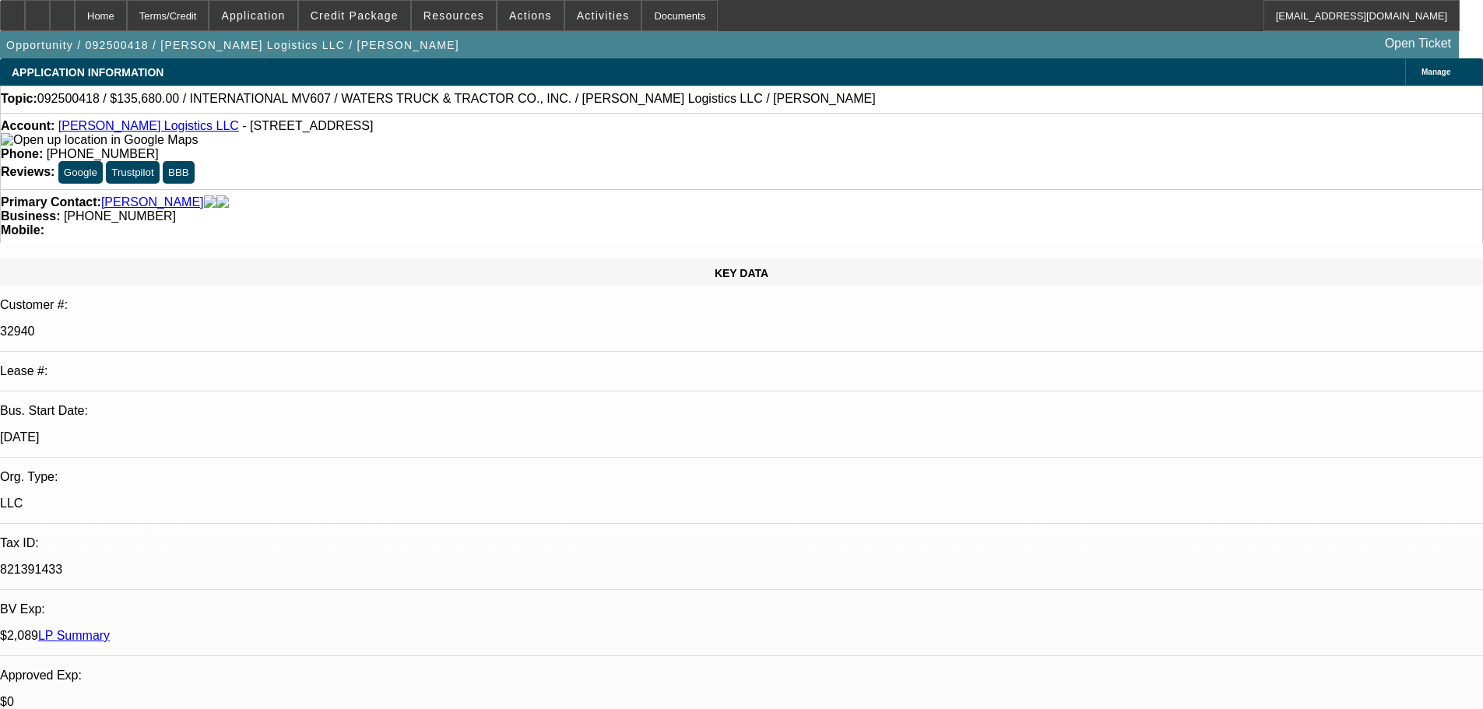
select select "0"
select select "2"
select select "0"
select select "6"
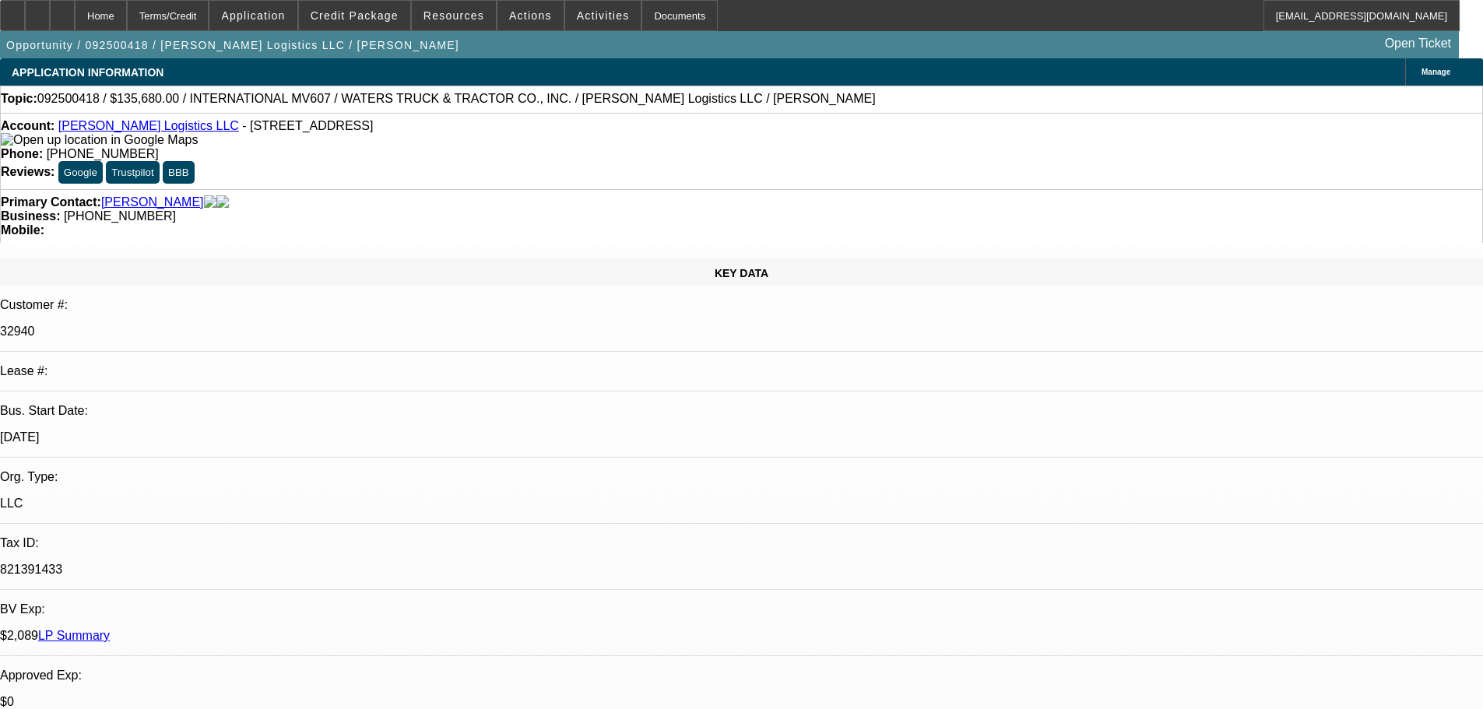
select select "0"
select select "2"
select select "0"
select select "6"
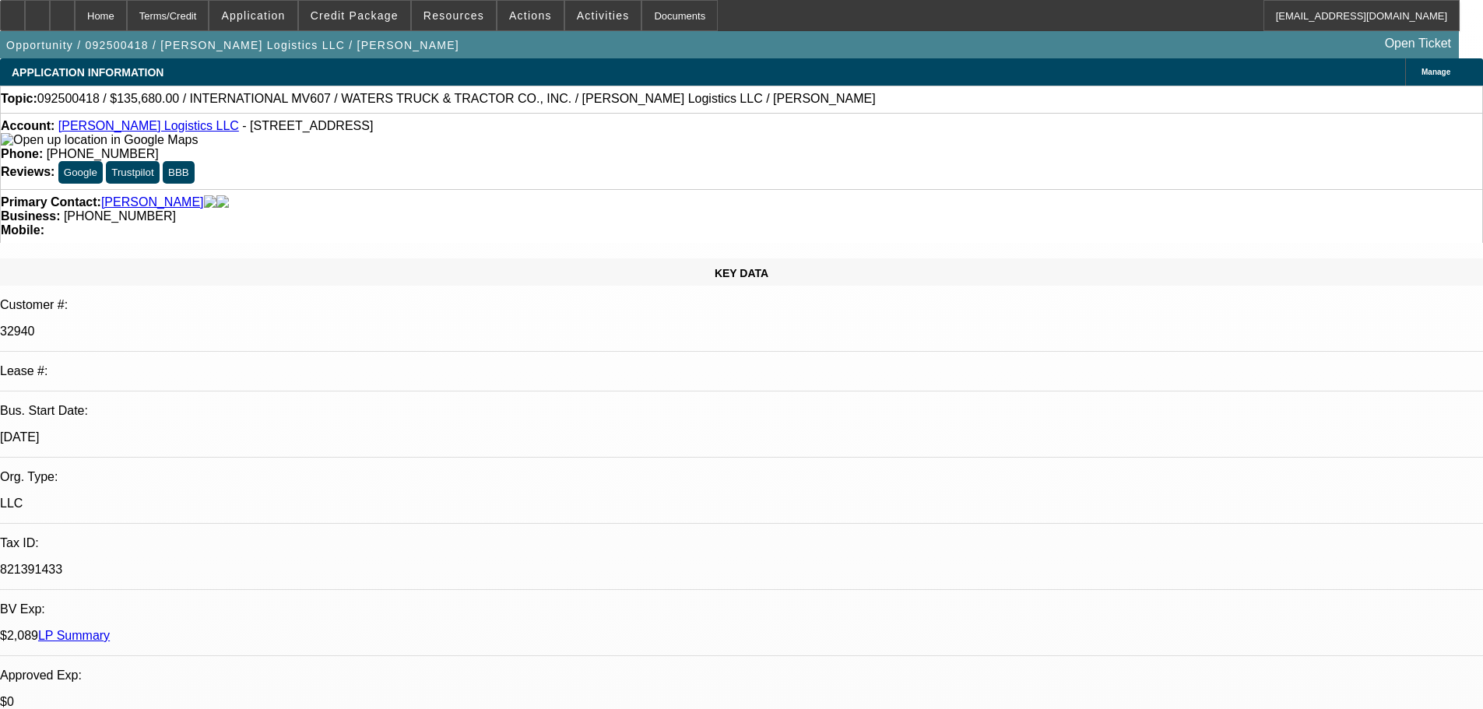
select select "0"
select select "2"
select select "0"
select select "6"
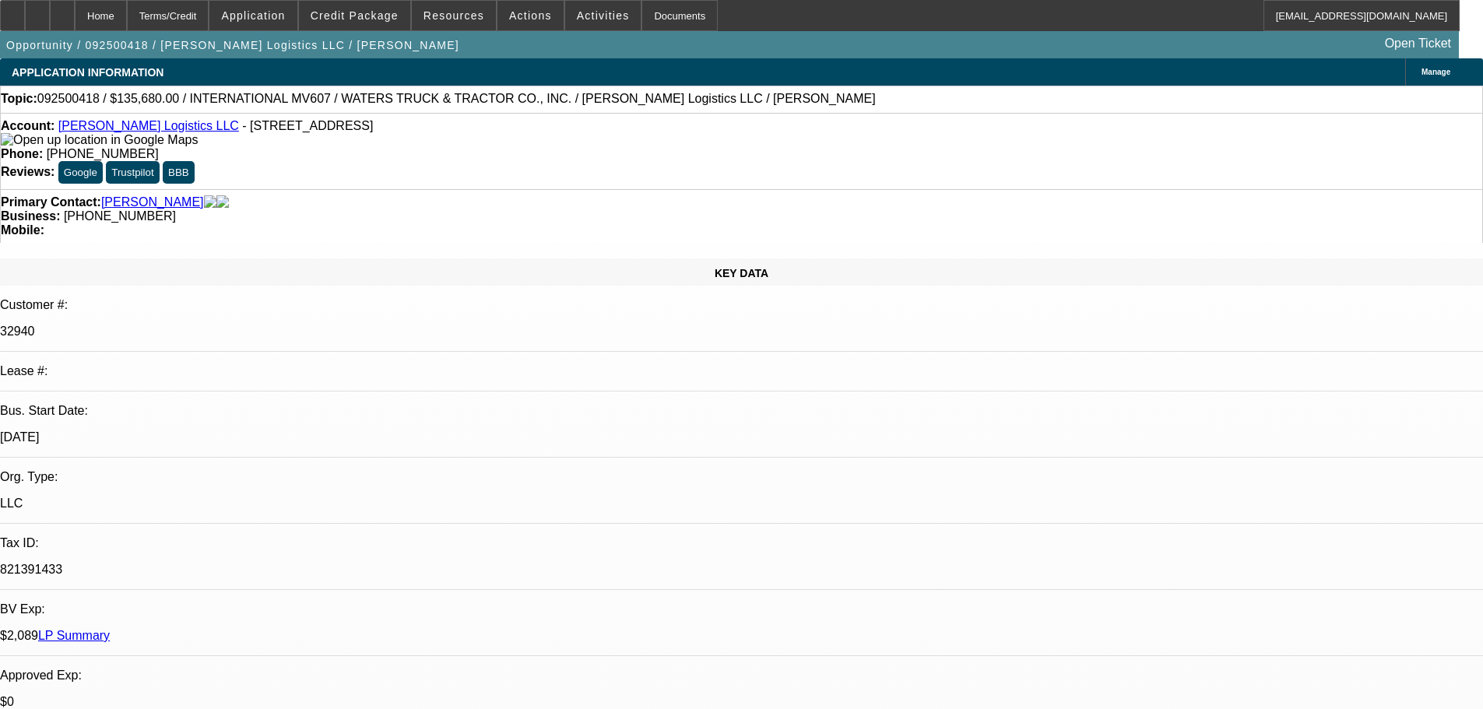
select select "0"
select select "2"
select select "0"
select select "6"
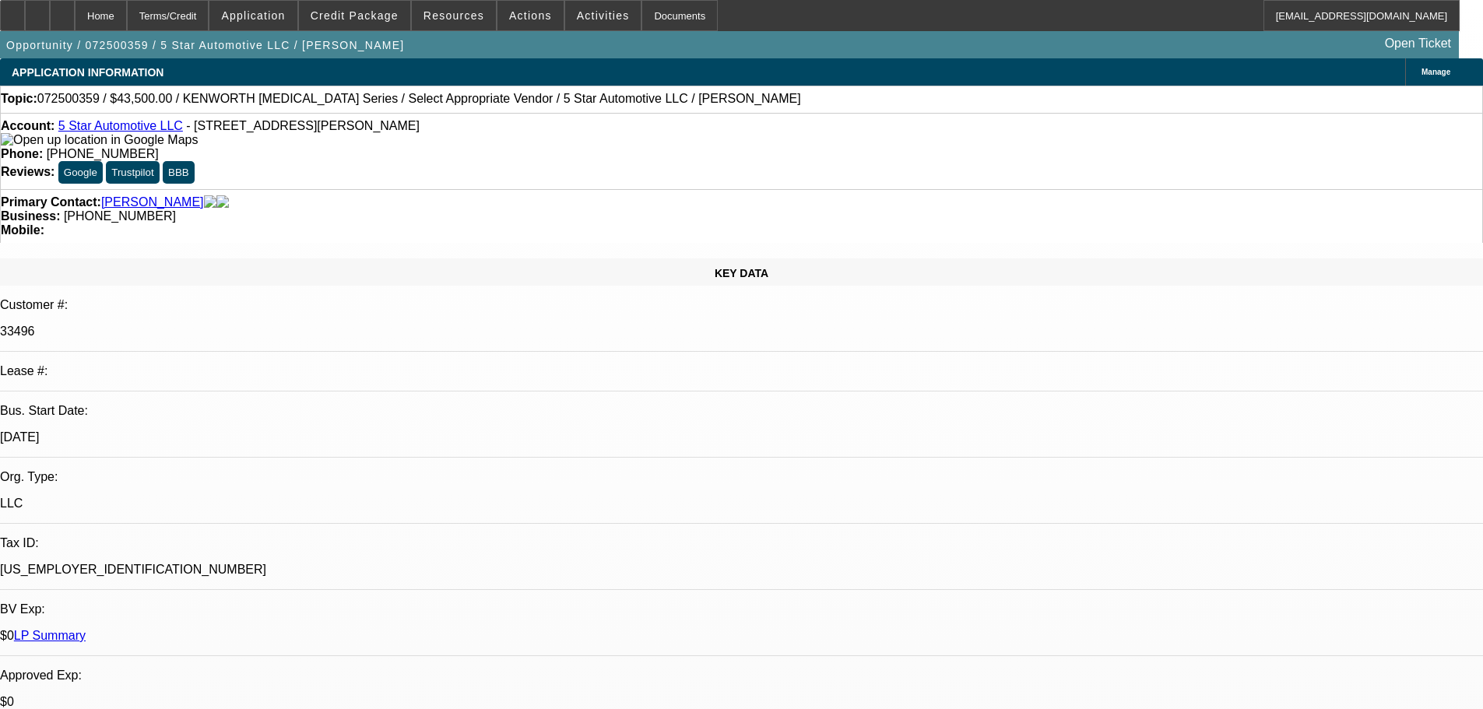
select select "0"
select select "2"
select select "0.1"
select select "4"
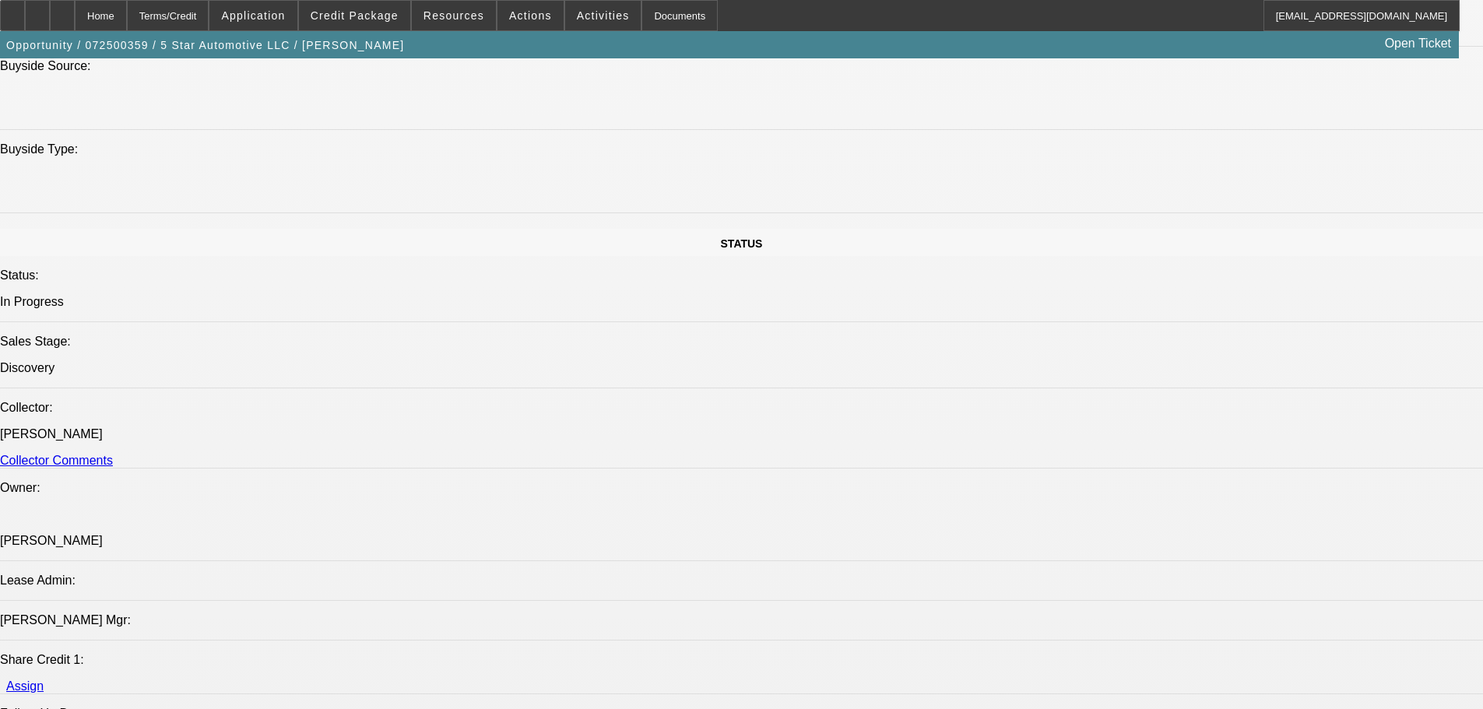
scroll to position [1868, 0]
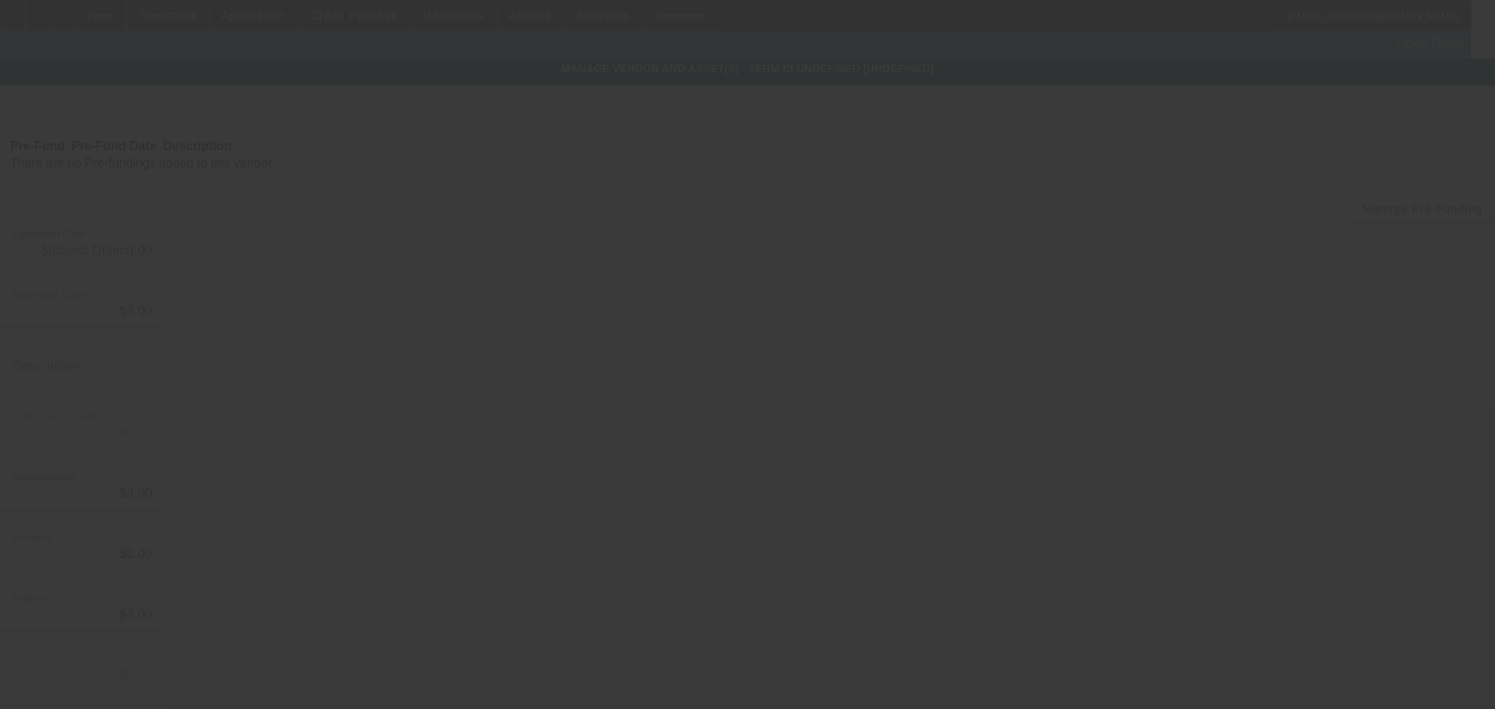
type input "$43,500.00"
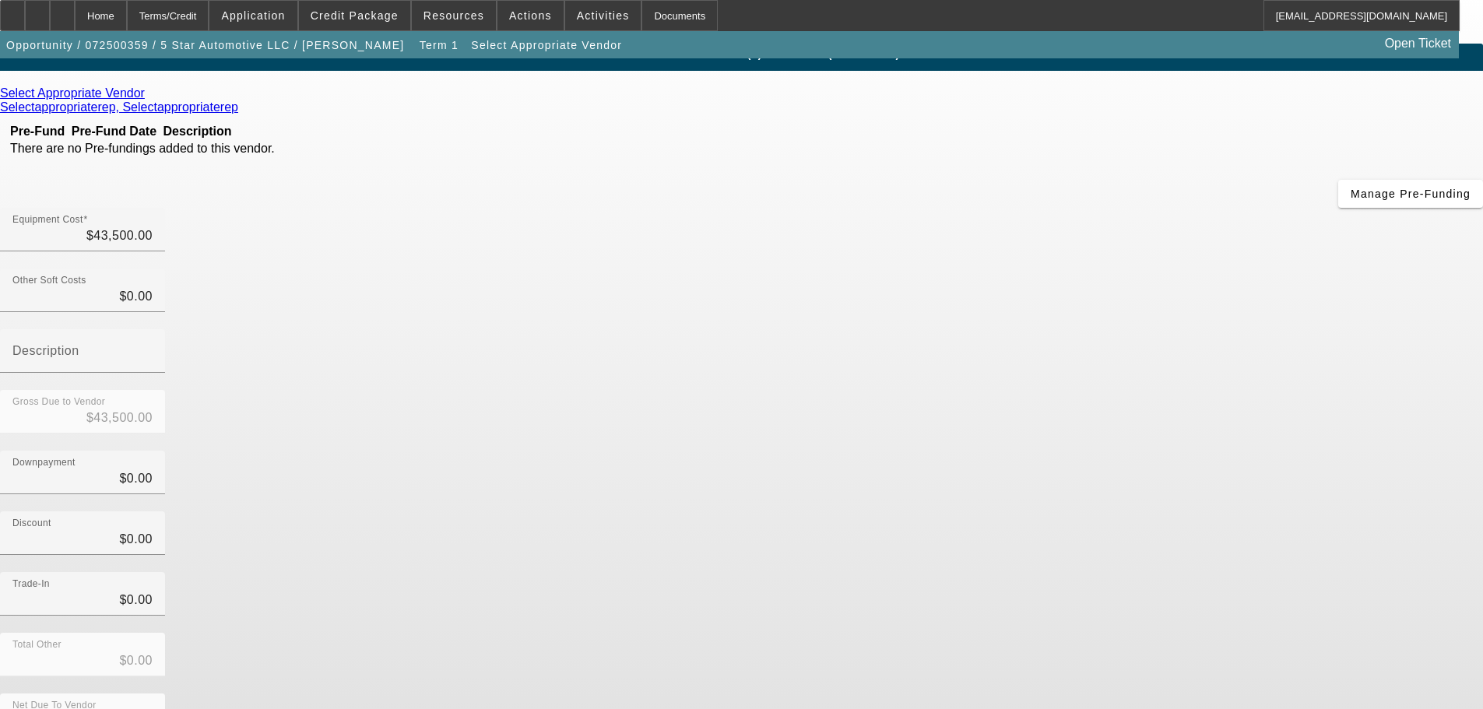
scroll to position [21, 0]
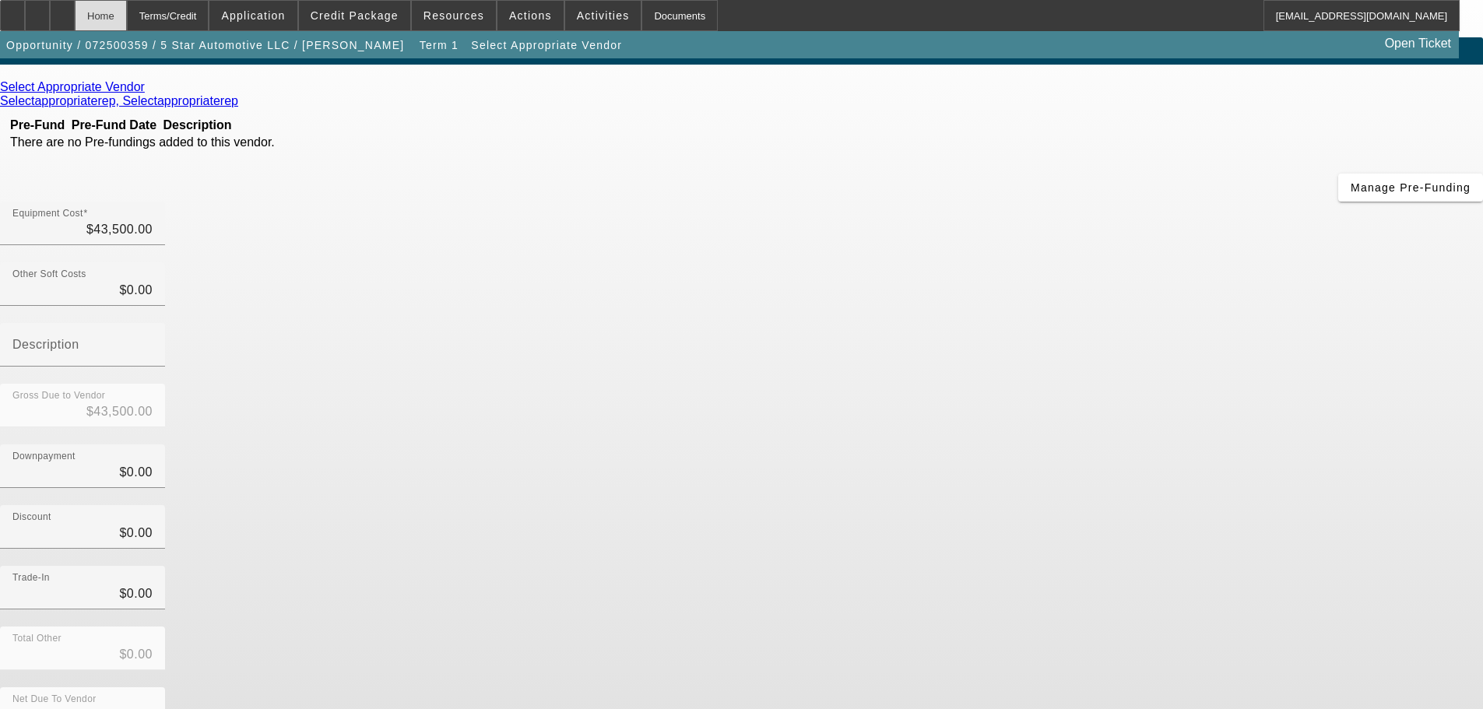
click at [127, 14] on div "Home" at bounding box center [101, 15] width 52 height 31
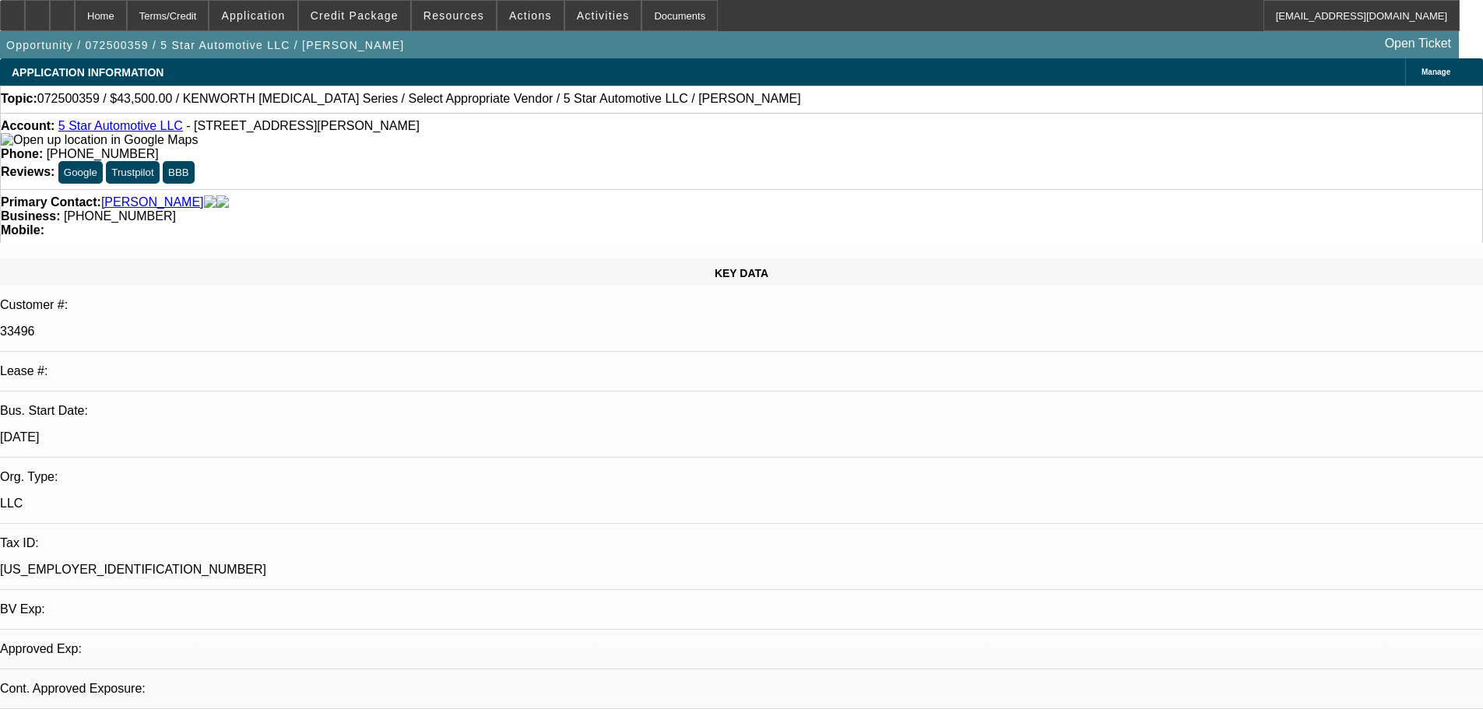
select select "0"
select select "2"
select select "0.1"
select select "4"
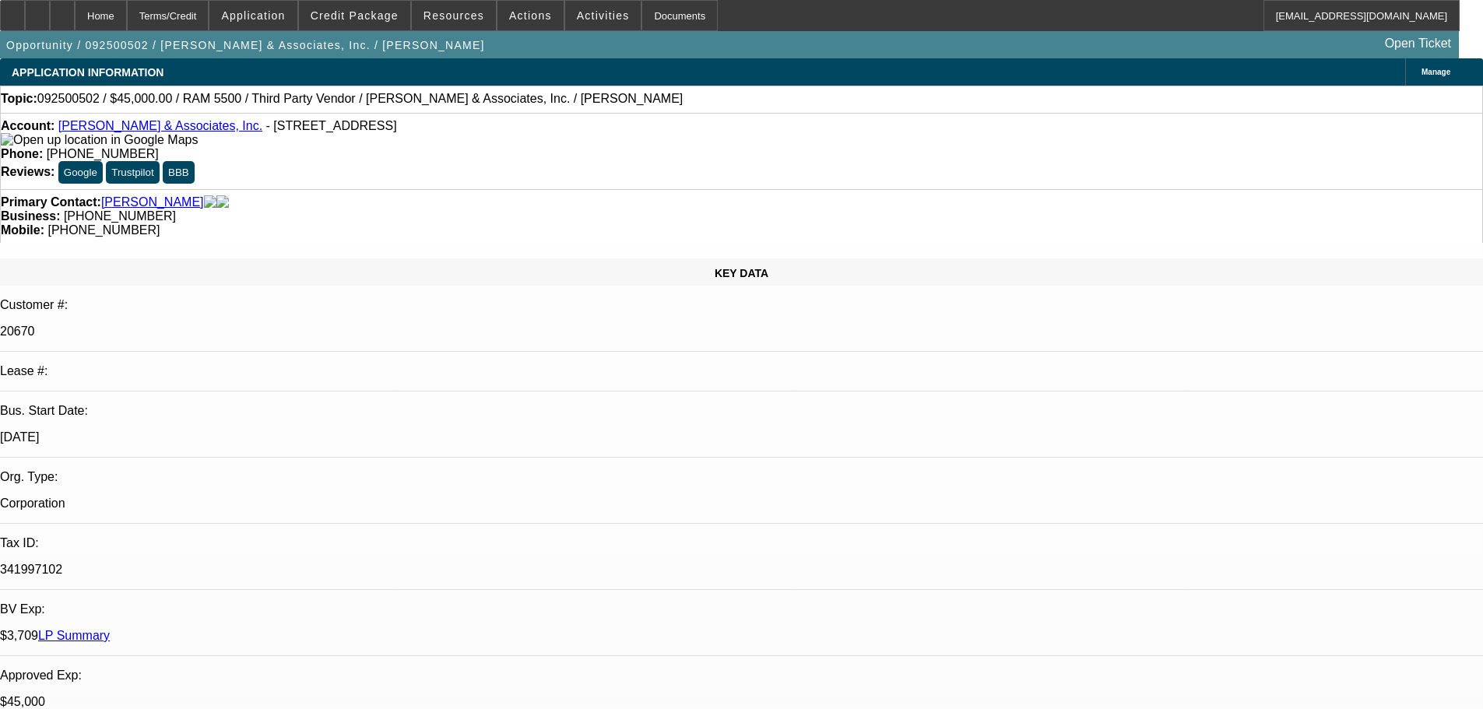
select select "0"
select select "0.1"
select select "4"
select select "0"
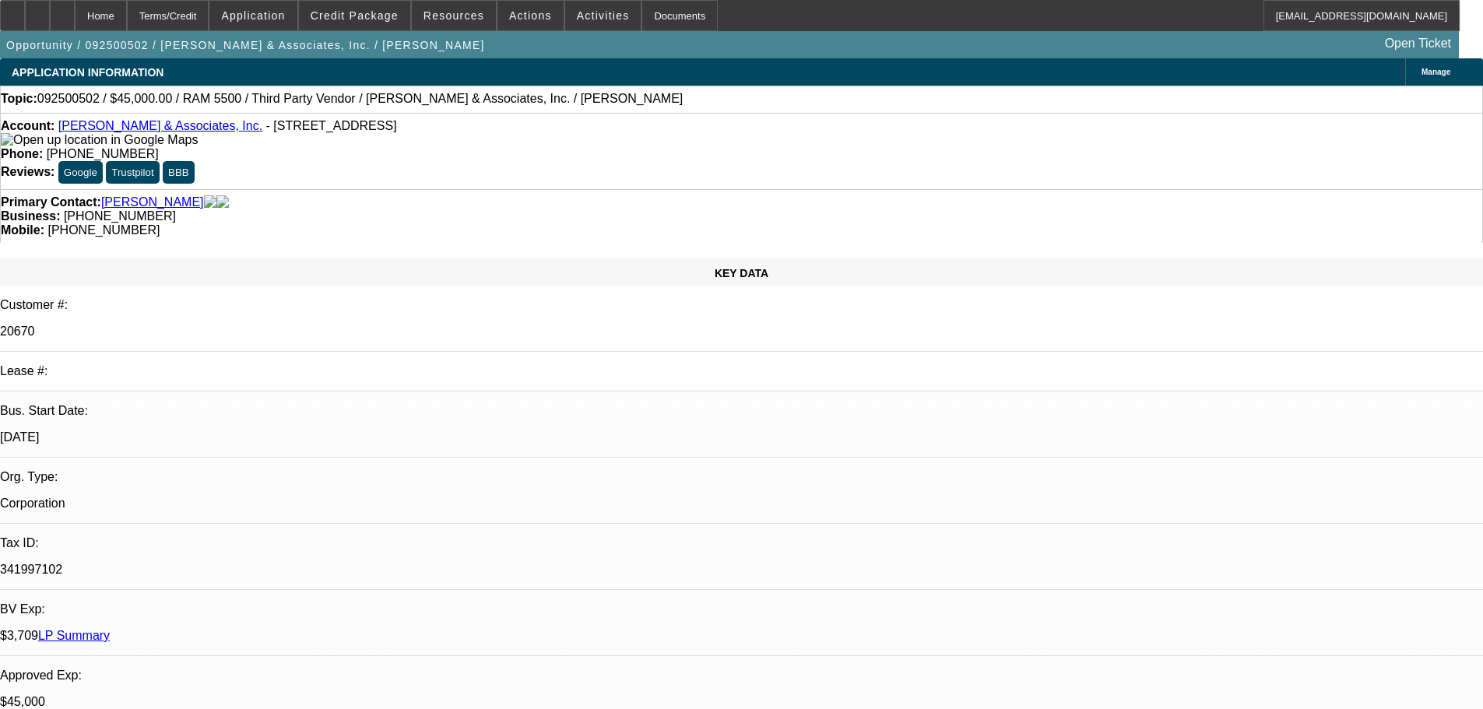
select select "2"
select select "0.1"
select select "4"
select select "0.1"
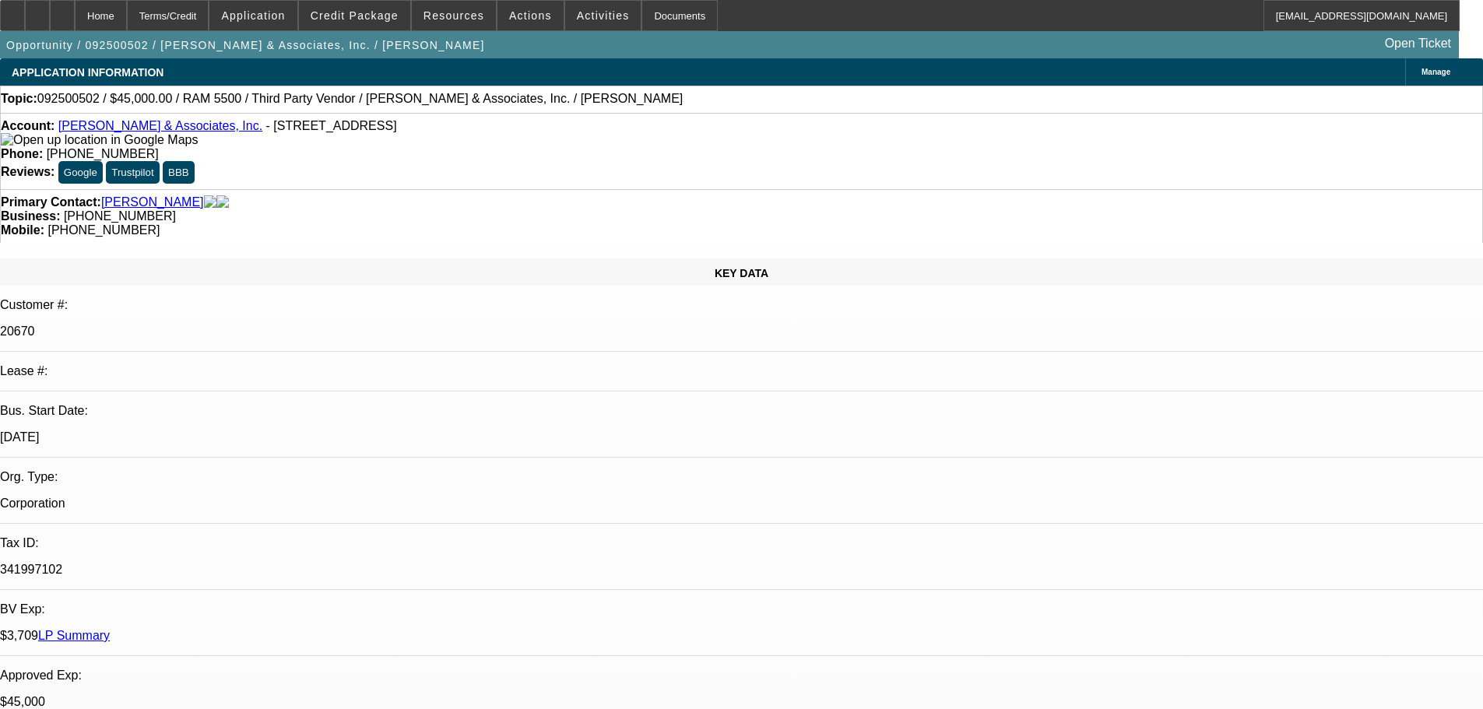
select select "2"
select select "0.1"
select select "4"
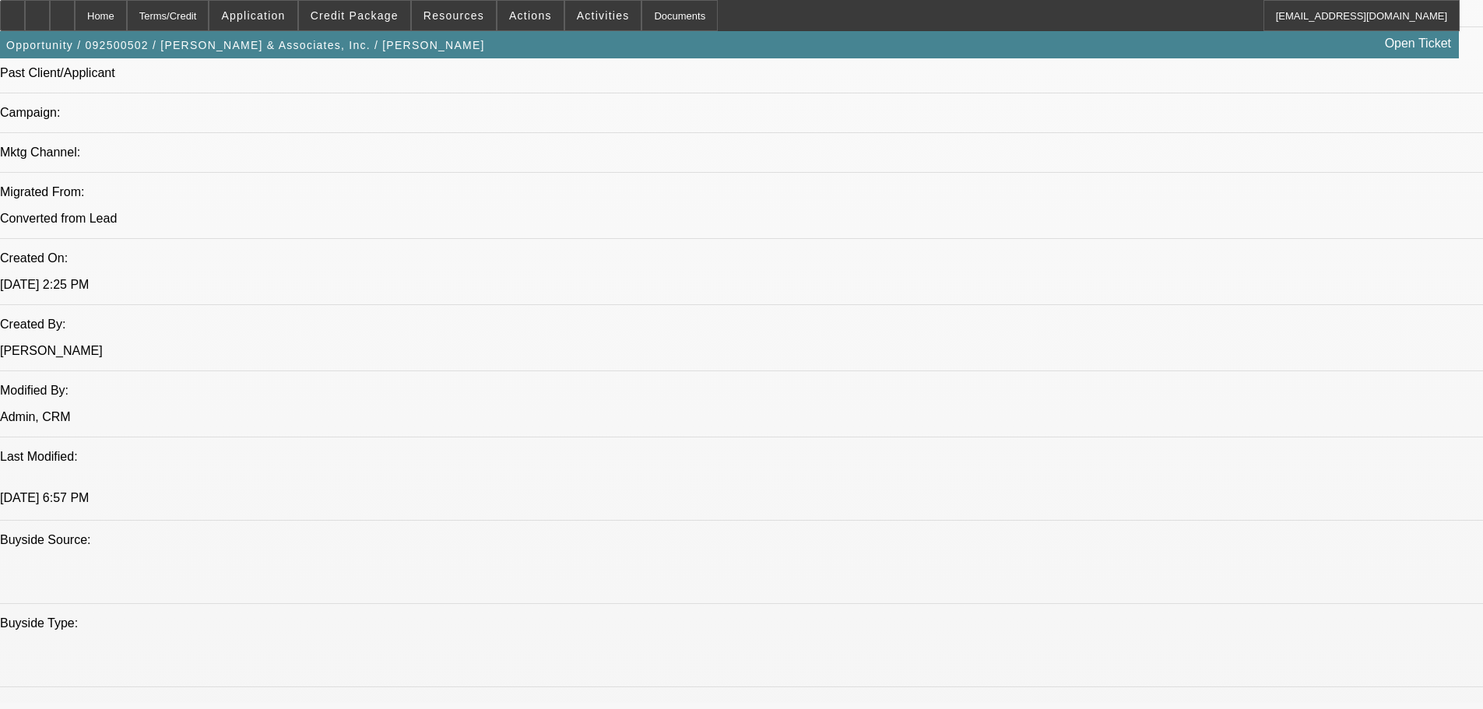
scroll to position [305, 0]
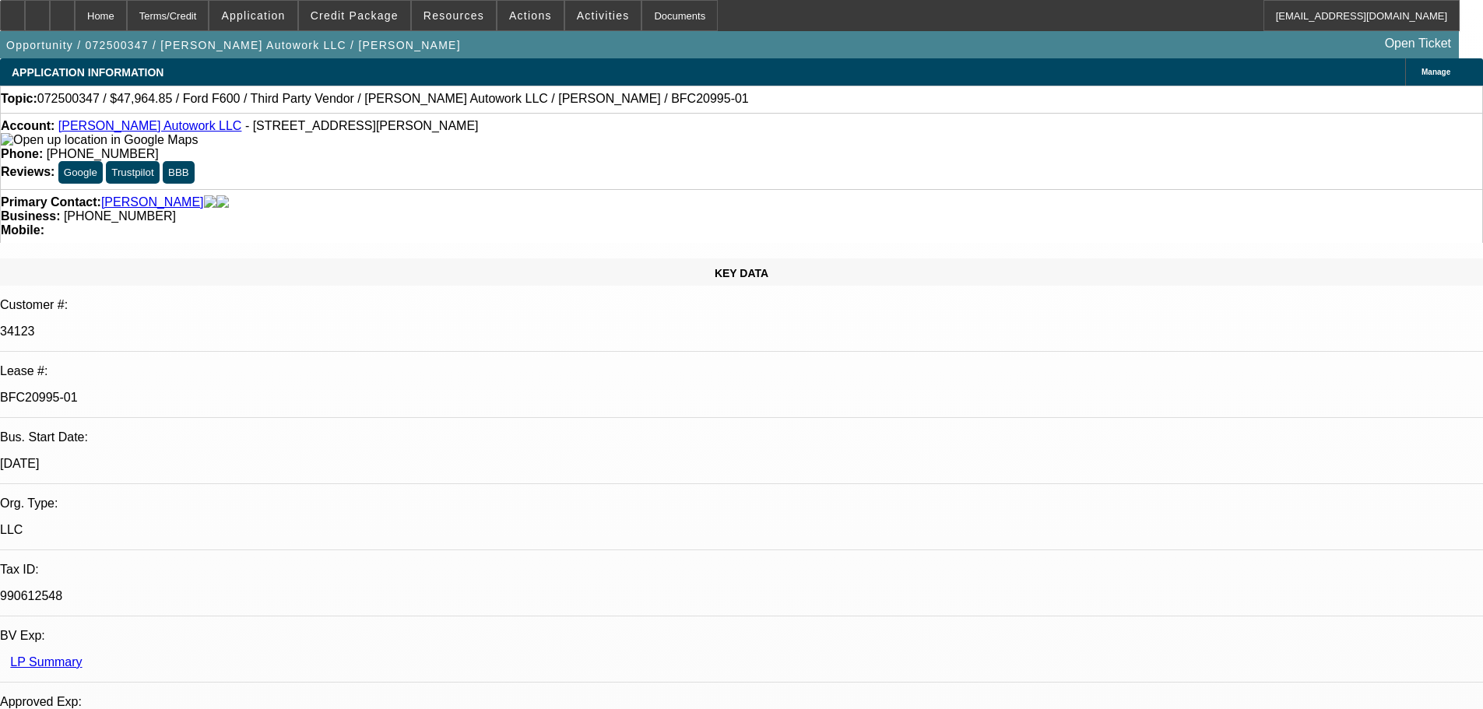
select select "0"
select select "2"
select select "0"
select select "6"
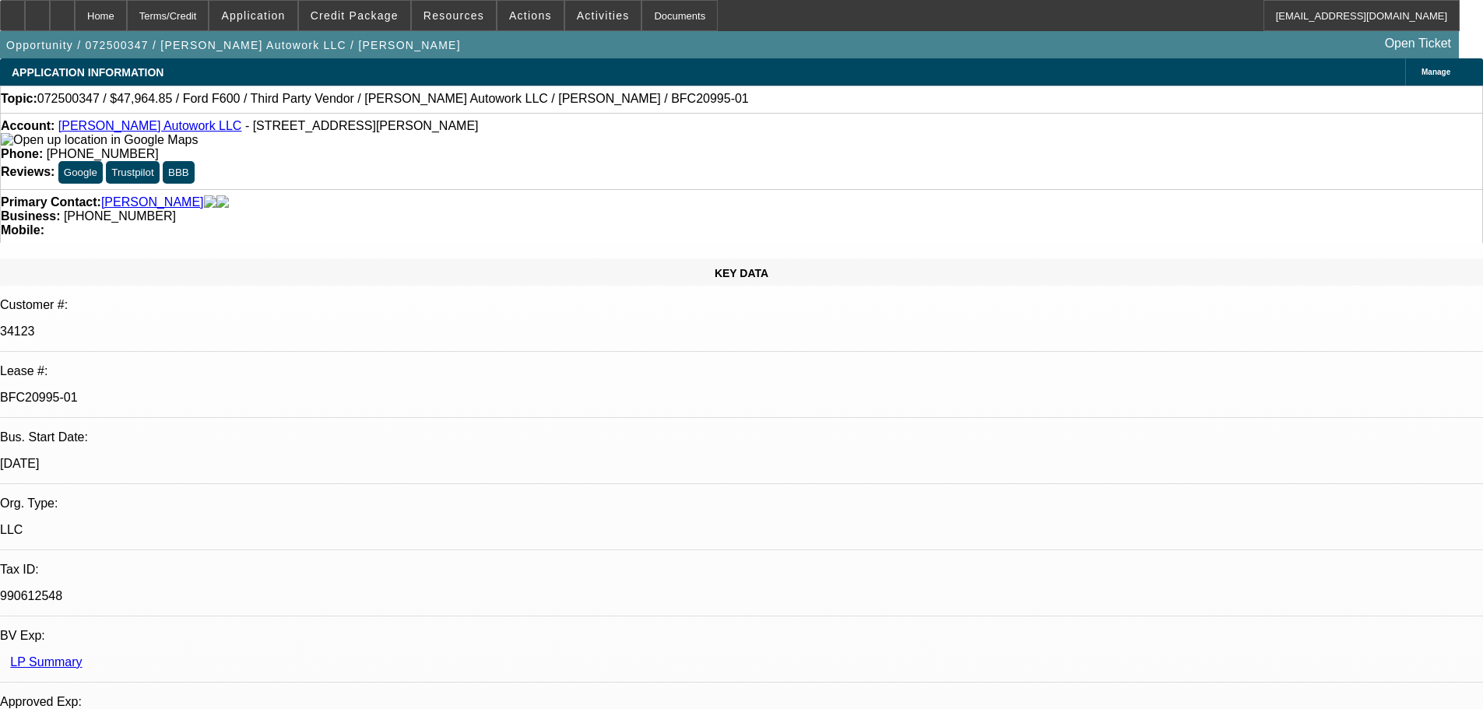
select select "0"
select select "2"
select select "0.1"
select select "4"
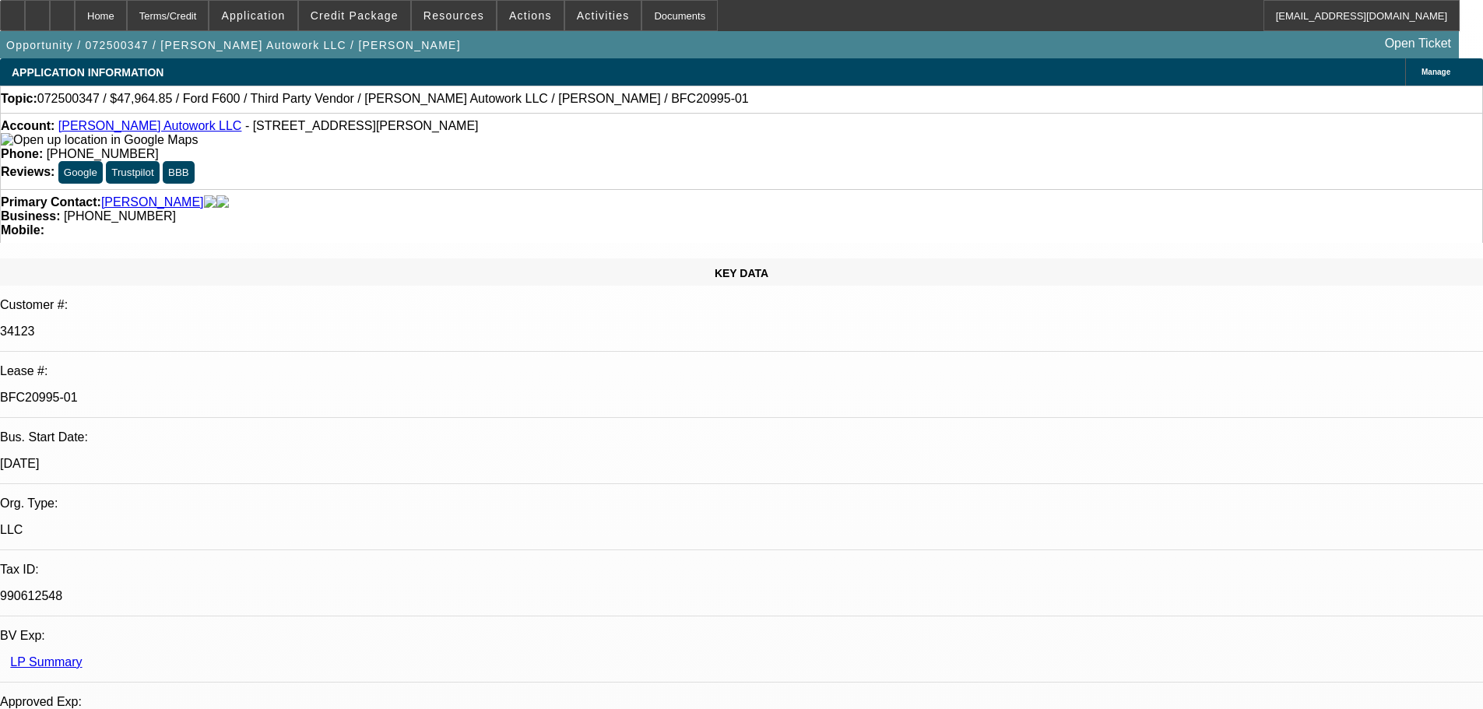
select select "0"
select select "2"
select select "0"
select select "6"
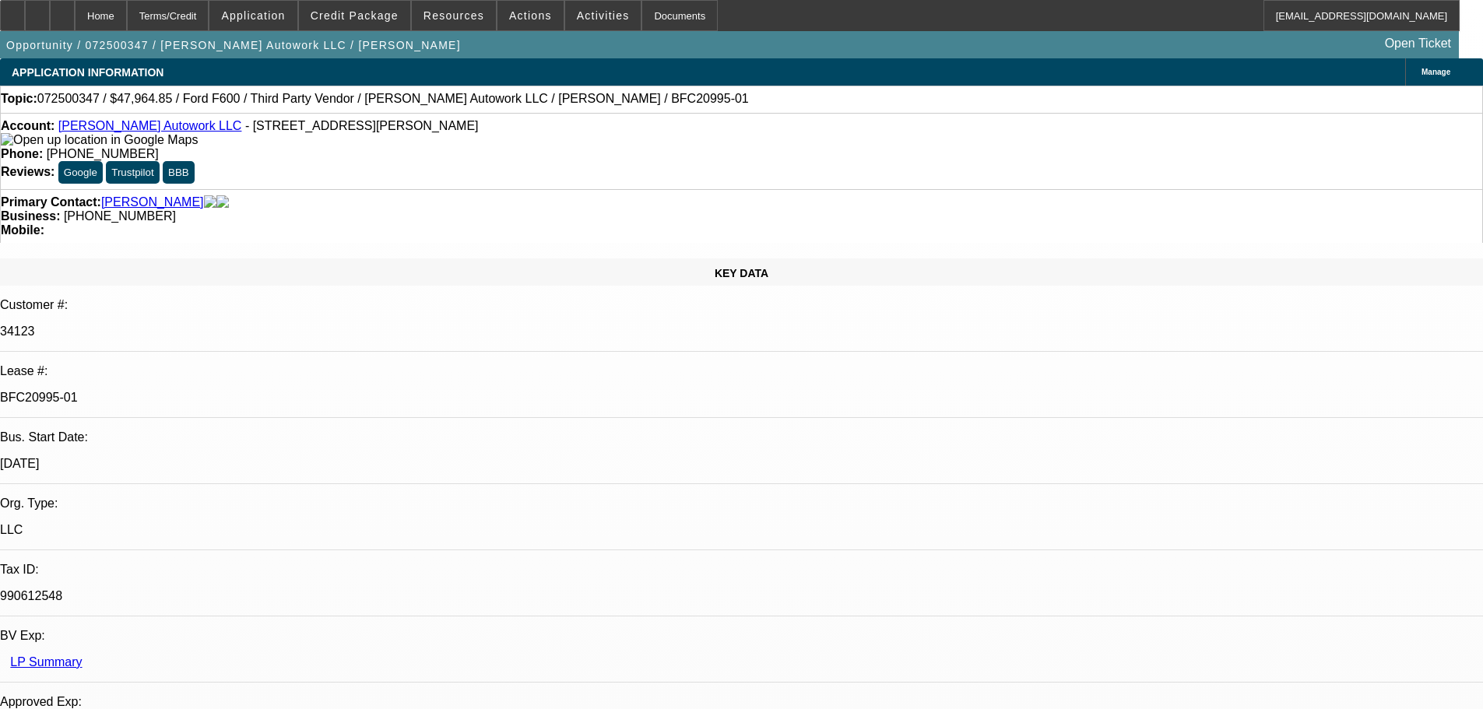
select select "0"
select select "2"
select select "0.1"
select select "4"
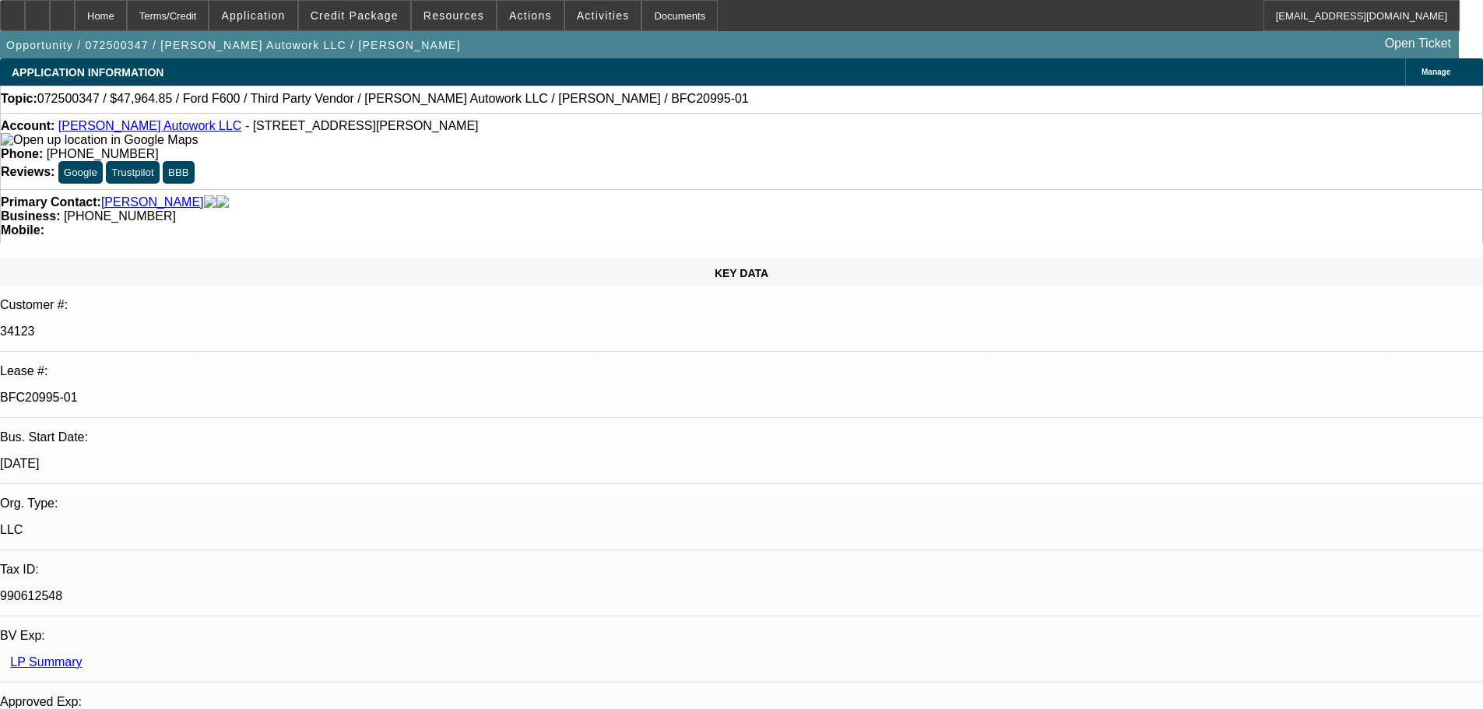
scroll to position [467, 0]
